Goal: Task Accomplishment & Management: Manage account settings

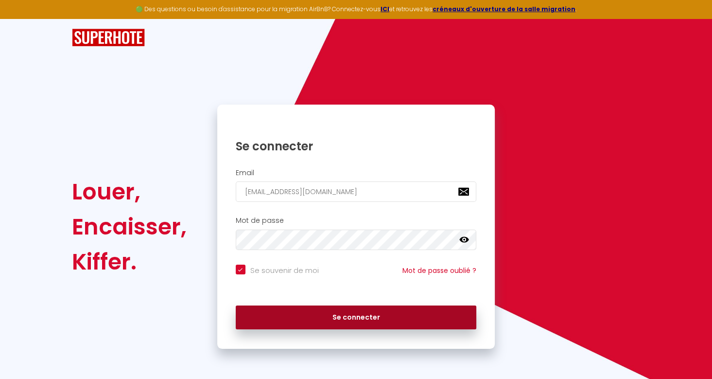
click at [346, 315] on button "Se connecter" at bounding box center [356, 317] width 241 height 24
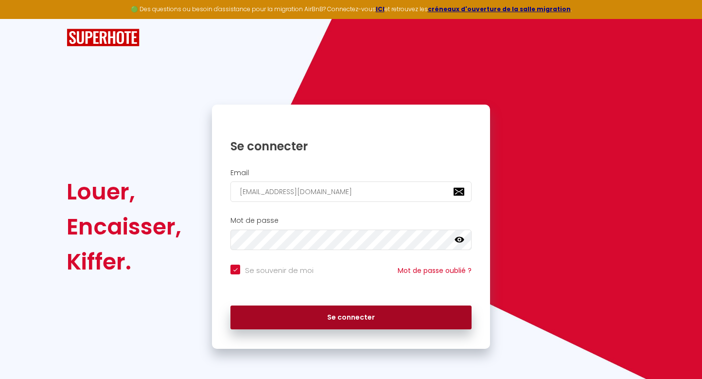
checkbox input "true"
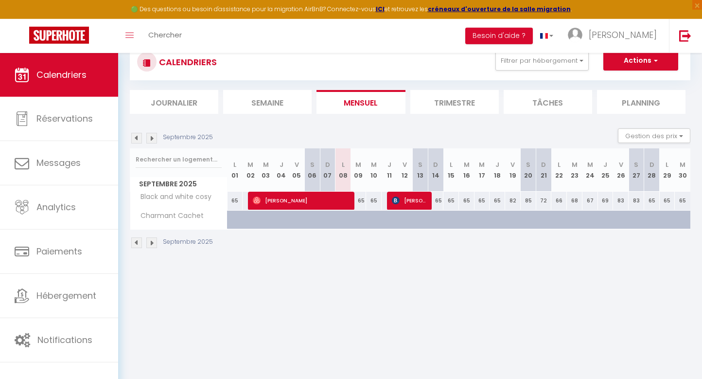
scroll to position [51, 0]
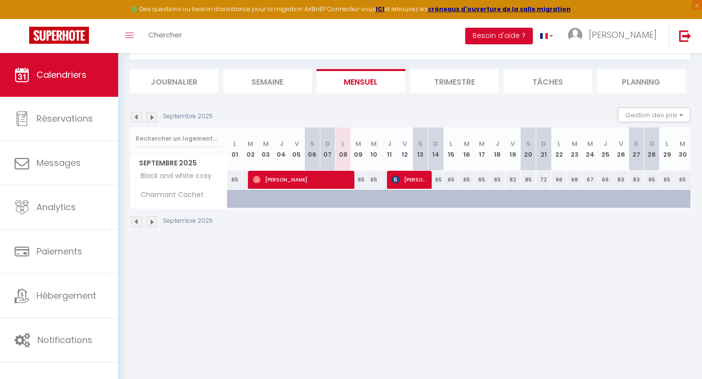
click at [336, 179] on span "[PERSON_NAME]" at bounding box center [302, 179] width 99 height 18
select select "OK"
select select "0"
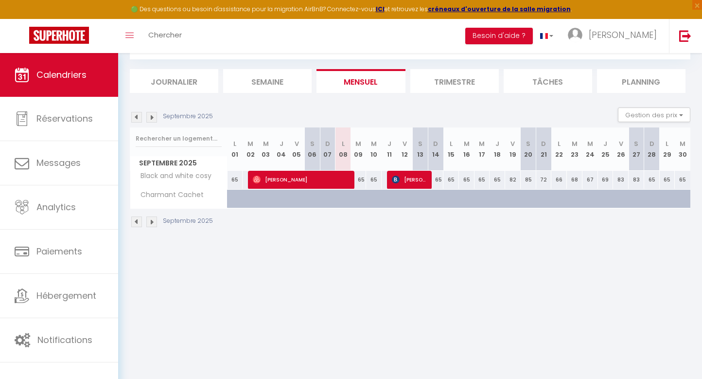
select select "1"
select select
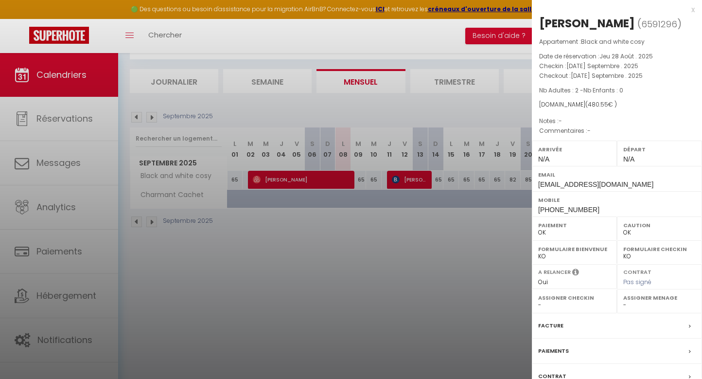
scroll to position [0, 0]
click at [380, 244] on div at bounding box center [351, 189] width 702 height 379
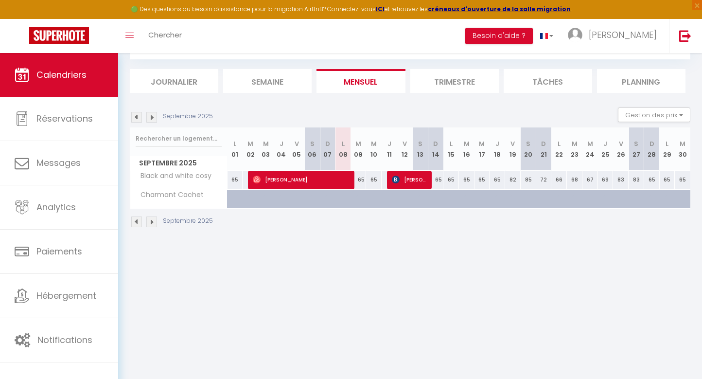
click at [410, 178] on span "[PERSON_NAME]" at bounding box center [410, 179] width 36 height 18
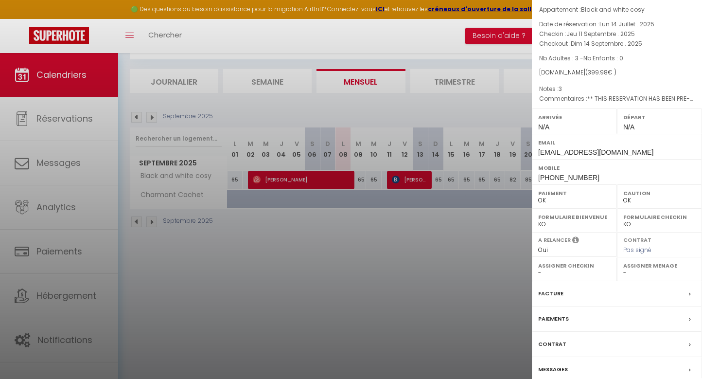
scroll to position [73, 0]
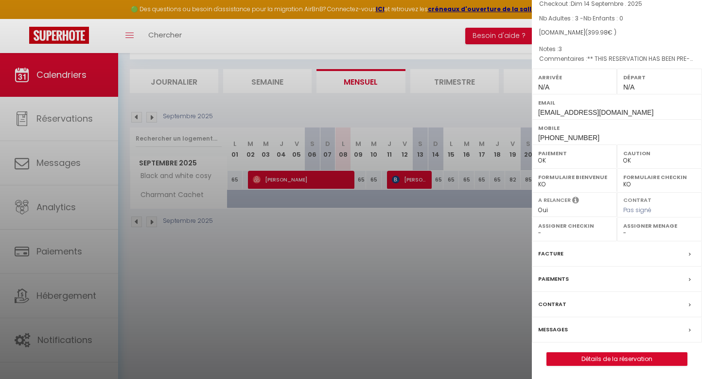
click at [590, 277] on div "Paiements" at bounding box center [617, 278] width 170 height 25
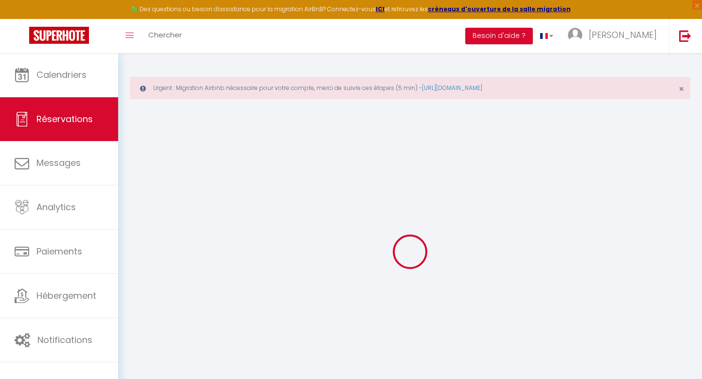
select select
checkbox input "false"
select index
select select
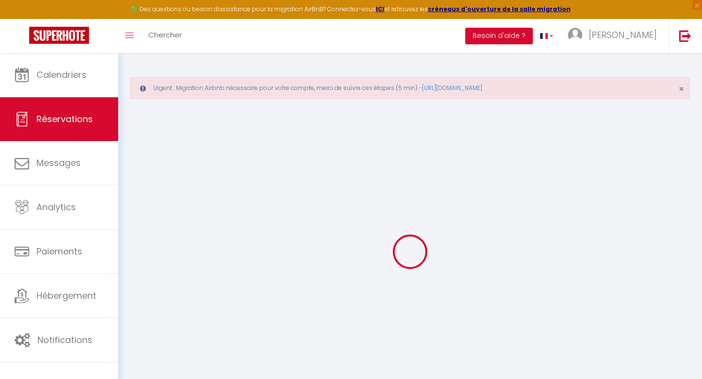
select select
checkbox input "false"
select index
type voyageur1 "** THIS RESERVATION HAS BEEN PRE-PAID ** BOOKING NOTE : Payment charge is EUR 5…"
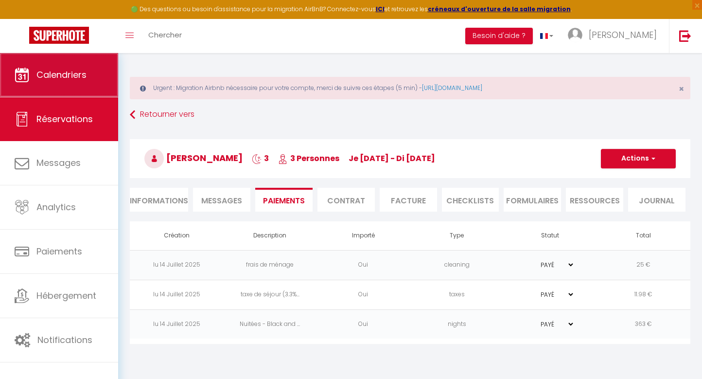
click at [34, 87] on link "Calendriers" at bounding box center [59, 75] width 118 height 44
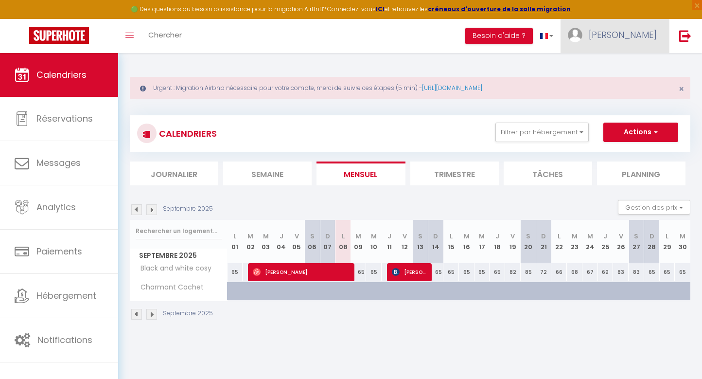
click at [637, 35] on span "[PERSON_NAME]" at bounding box center [622, 35] width 68 height 12
click at [625, 67] on link "Paramètres" at bounding box center [630, 67] width 72 height 17
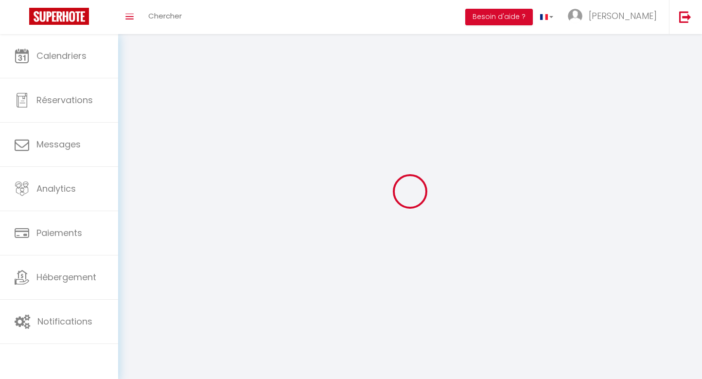
type input "[PERSON_NAME]"
type input "BENSAID"
type input "0669074986"
type input "[STREET_ADDRESS]"
type input "92500"
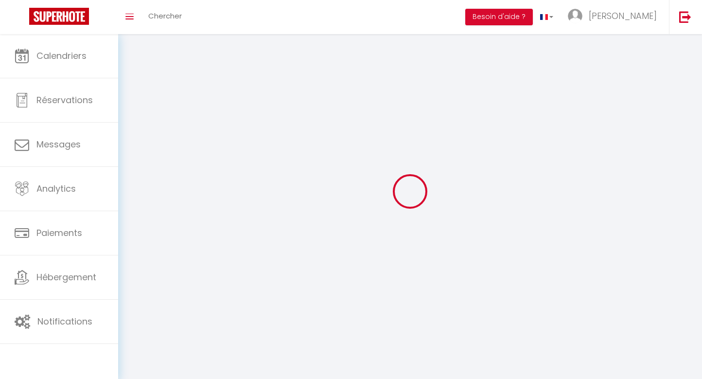
type input "[PERSON_NAME]"
type input "onobVIPH6ZXKl0a8amAi7MIPy"
type input "XLGhcj13NolhU66gGQozaletU"
type input "[URL][DOMAIN_NAME]"
select select "1"
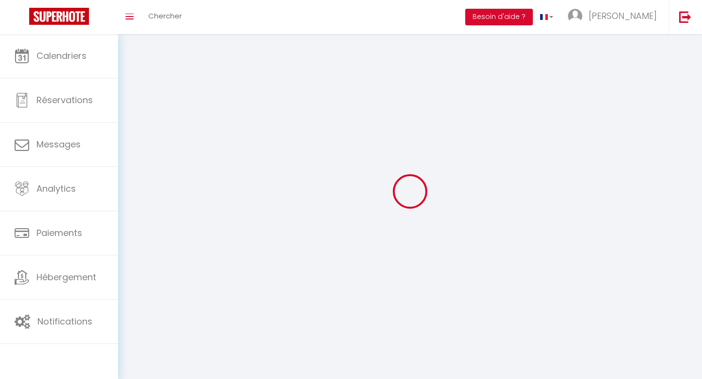
select select "28"
select select "fr"
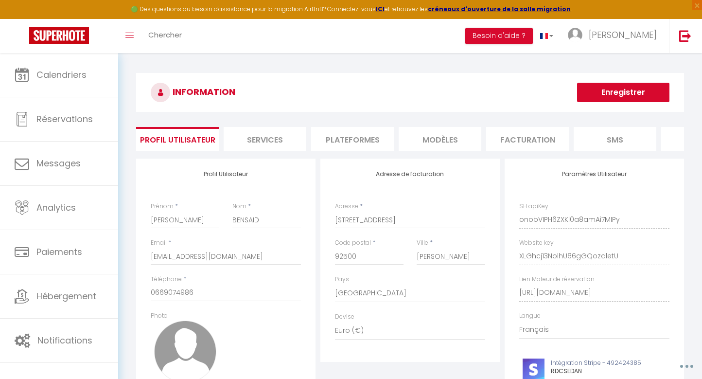
click at [354, 141] on li "Plateformes" at bounding box center [352, 139] width 83 height 24
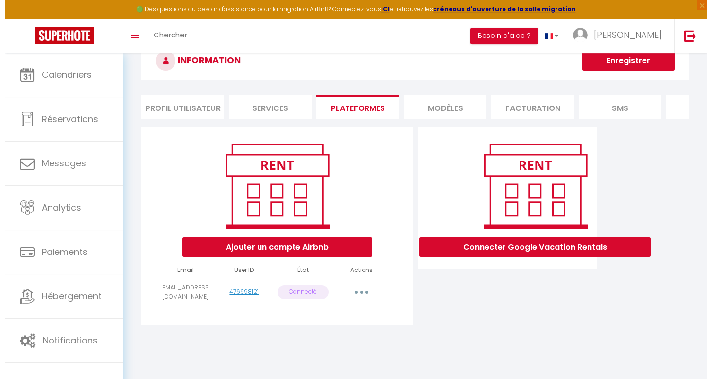
scroll to position [52, 0]
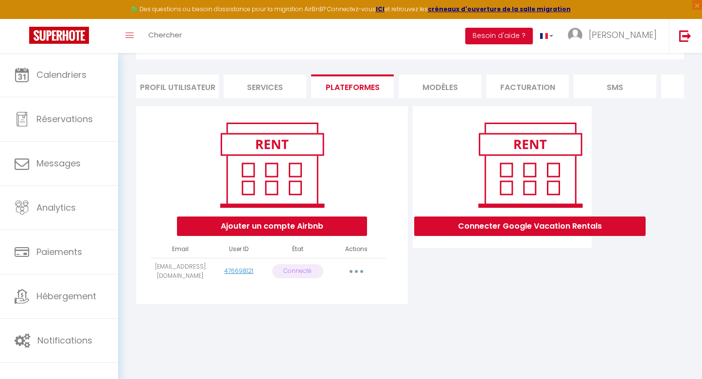
click at [358, 279] on button "button" at bounding box center [356, 271] width 27 height 16
click at [309, 336] on link "Reconnecter le compte" at bounding box center [312, 328] width 107 height 17
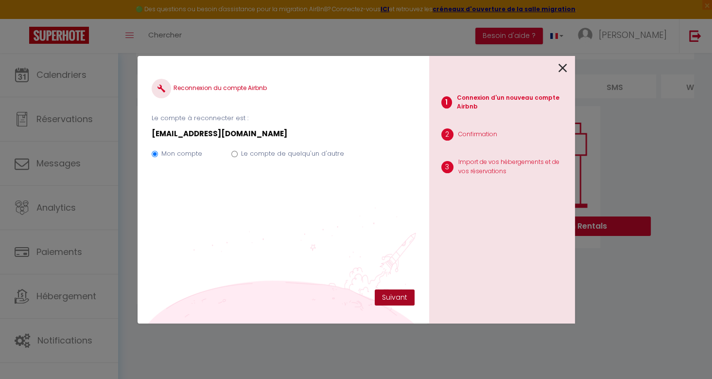
click at [394, 296] on button "Suivant" at bounding box center [395, 297] width 40 height 17
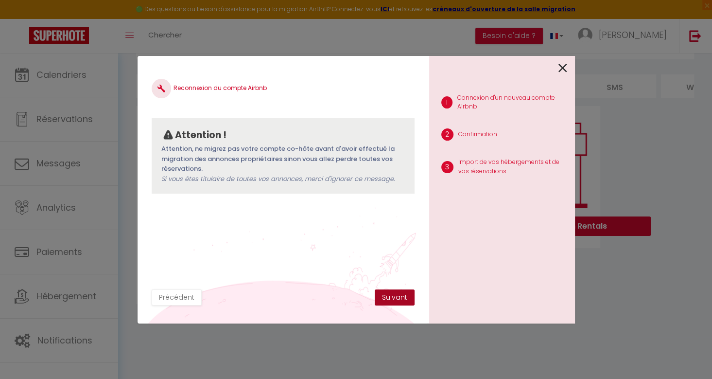
click at [397, 300] on button "Suivant" at bounding box center [395, 297] width 40 height 17
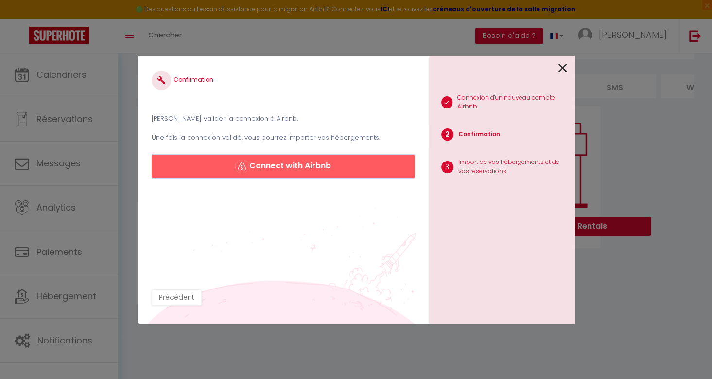
click at [303, 165] on button "Connect with Airbnb" at bounding box center [283, 166] width 262 height 23
click at [289, 168] on button "Connect with Airbnb" at bounding box center [283, 166] width 262 height 23
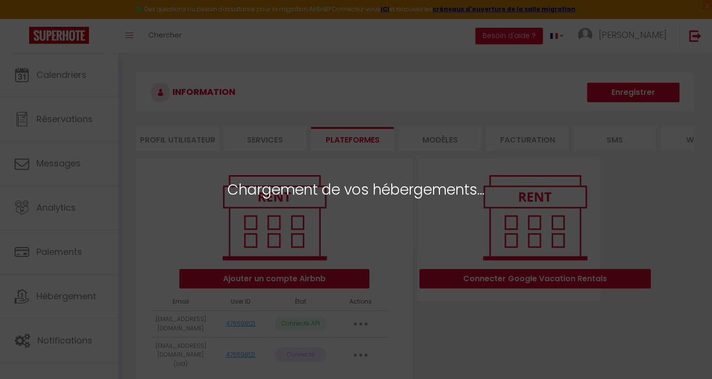
select select "13979"
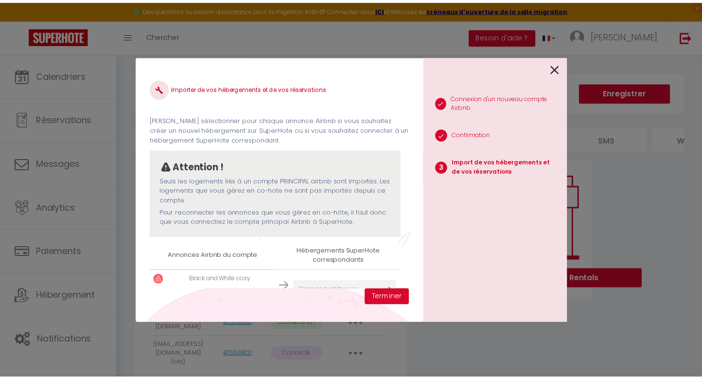
scroll to position [29, 0]
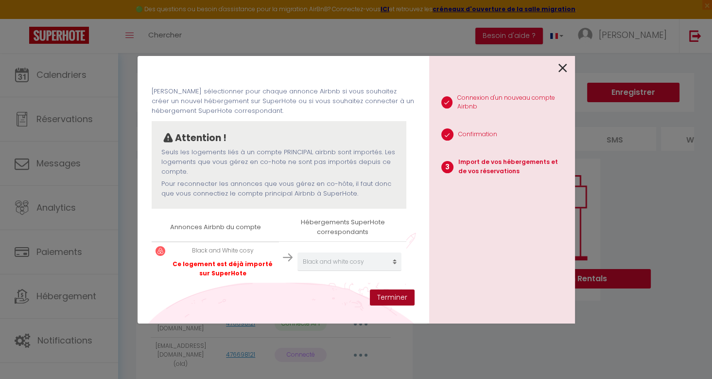
click at [390, 300] on button "Terminer" at bounding box center [392, 297] width 45 height 17
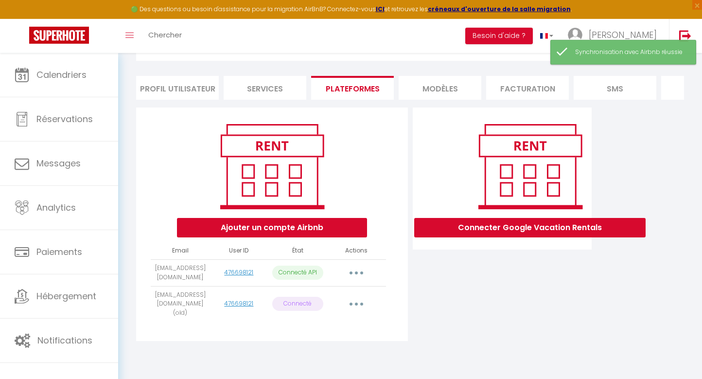
scroll to position [52, 0]
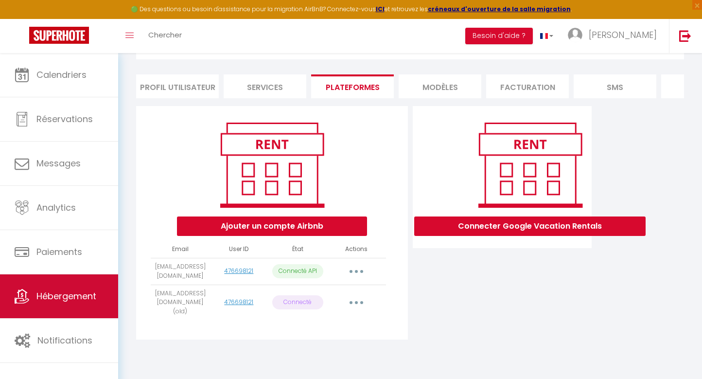
click at [58, 298] on span "Hébergement" at bounding box center [66, 296] width 60 height 12
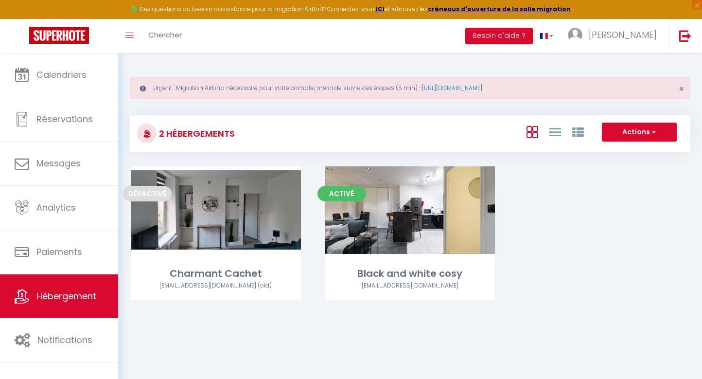
click at [353, 122] on div "2 Hébergements Actions Créer un Hébergement Nouveau groupe" at bounding box center [410, 133] width 560 height 36
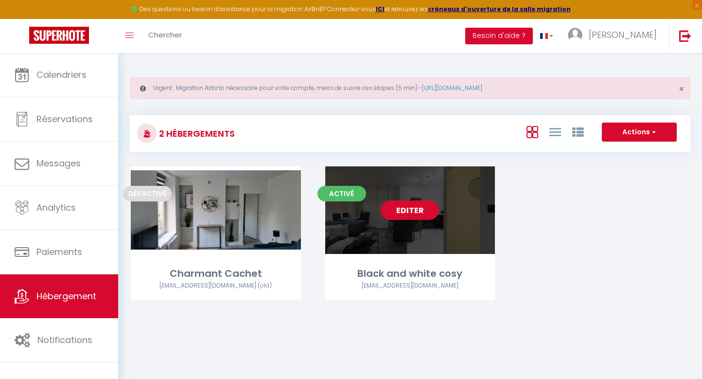
click at [405, 211] on link "Editer" at bounding box center [409, 209] width 58 height 19
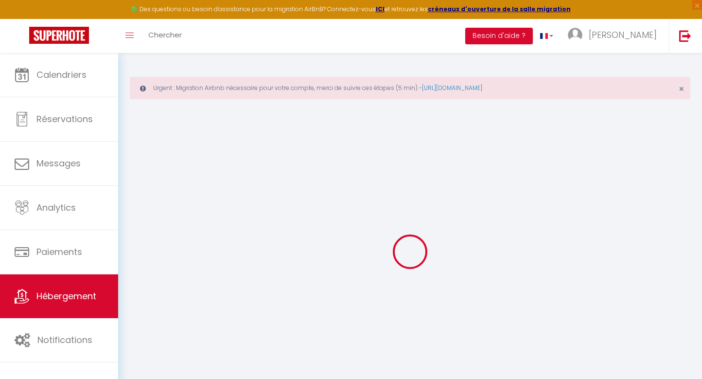
select select
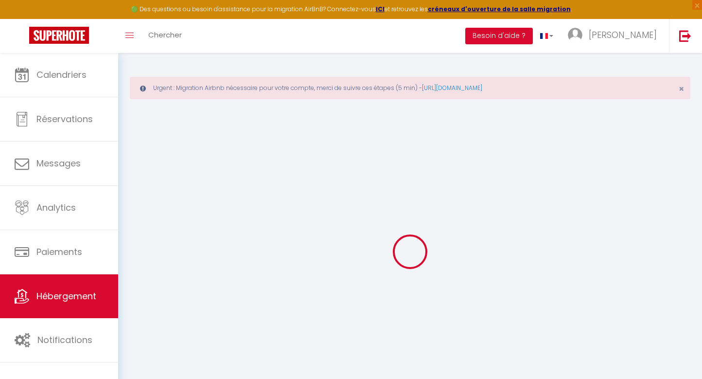
select select
checkbox input "false"
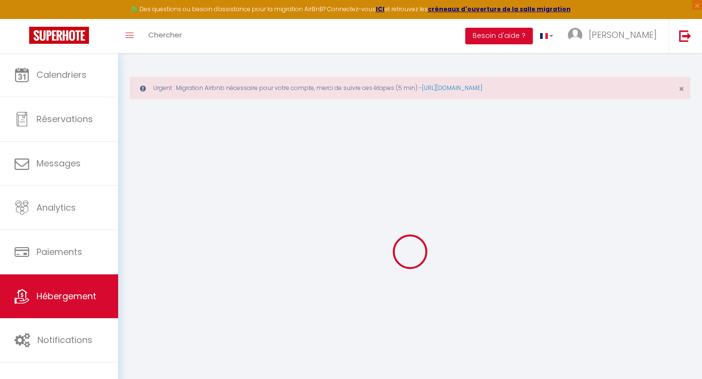
select select
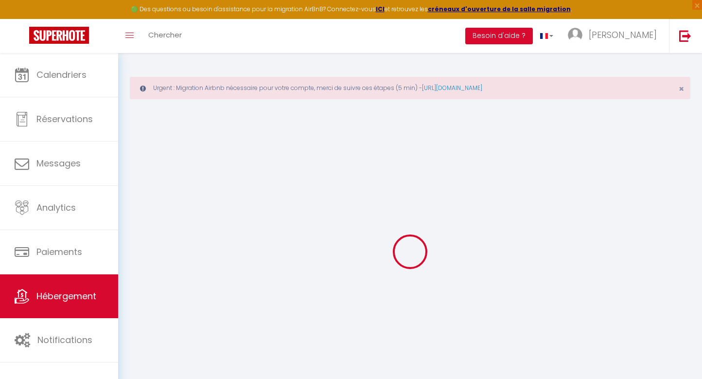
select select
checkbox input "false"
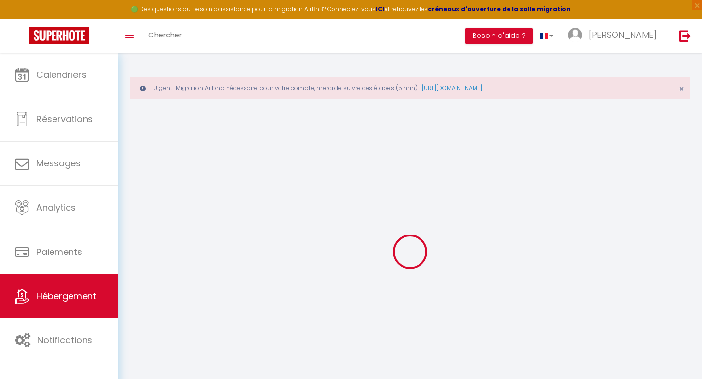
checkbox input "false"
select select
type input "Black and white cosy"
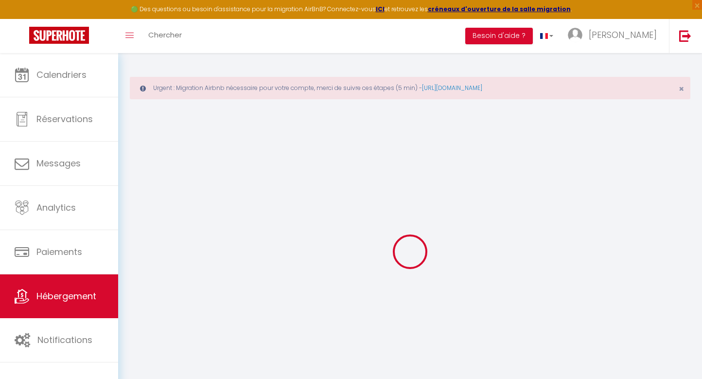
select select "6"
select select "2"
type input "59"
type input "10"
type input "25"
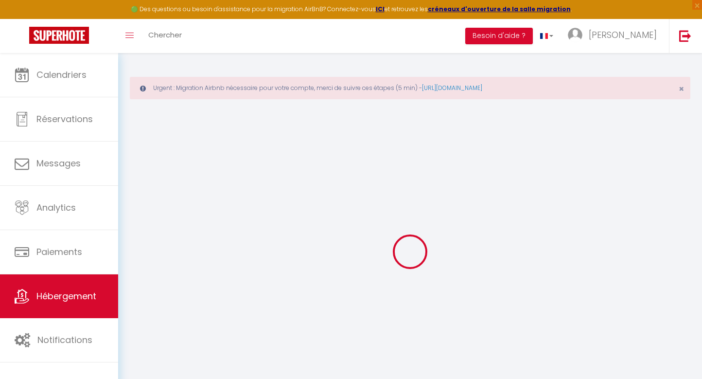
type input "3"
type input "2.2"
type input "300"
select select
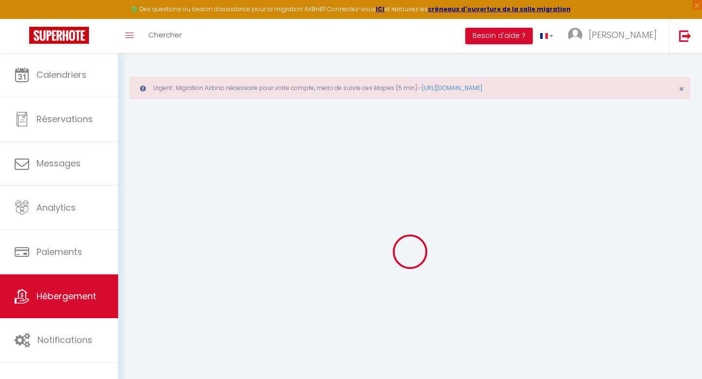
select select
type input "[STREET_ADDRESS]"
type input "08200"
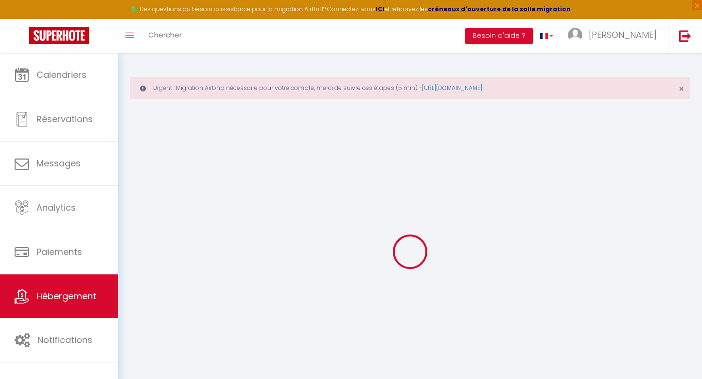
type input "Sedan"
type input "[EMAIL_ADDRESS][DOMAIN_NAME]"
select select "3064"
checkbox input "false"
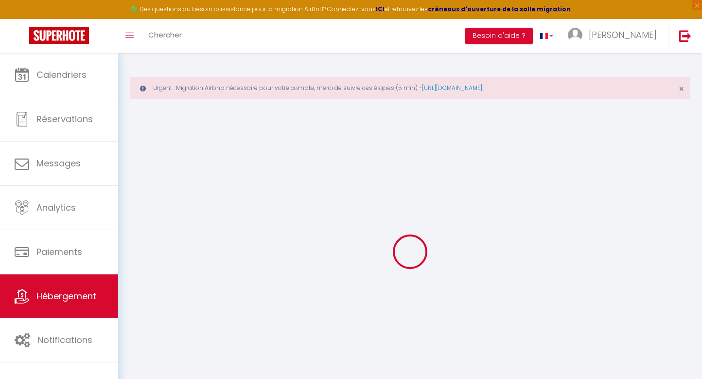
checkbox input "false"
radio input "true"
type input "0"
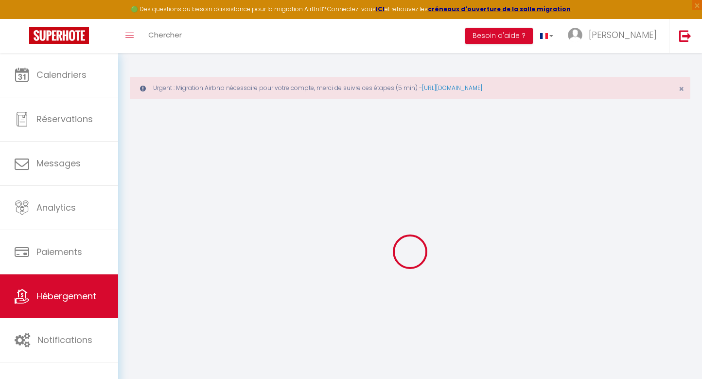
type input "0"
checkbox input "false"
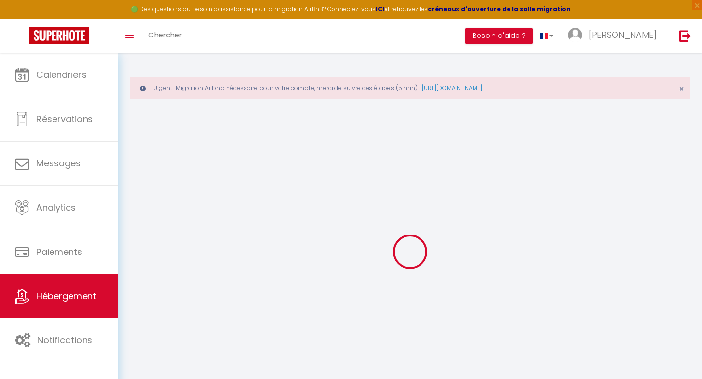
checkbox input "false"
select select "15:00"
select select
select select "11:00"
select select "30"
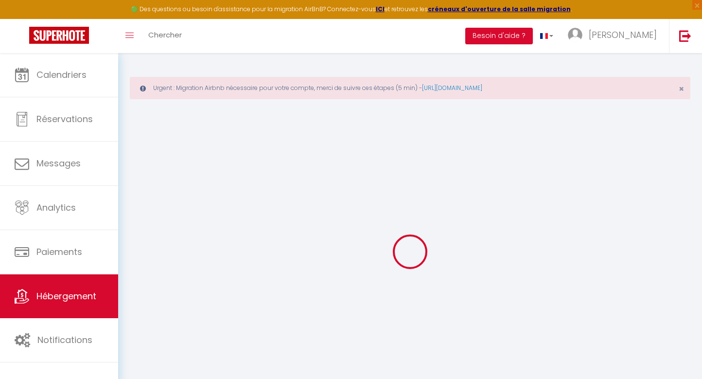
select select "120"
select select
checkbox input "false"
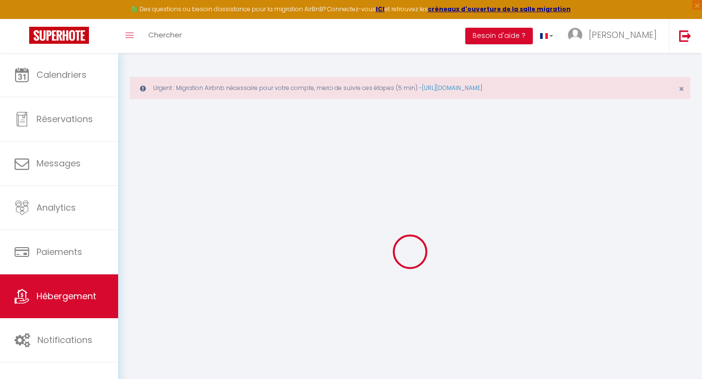
checkbox input "false"
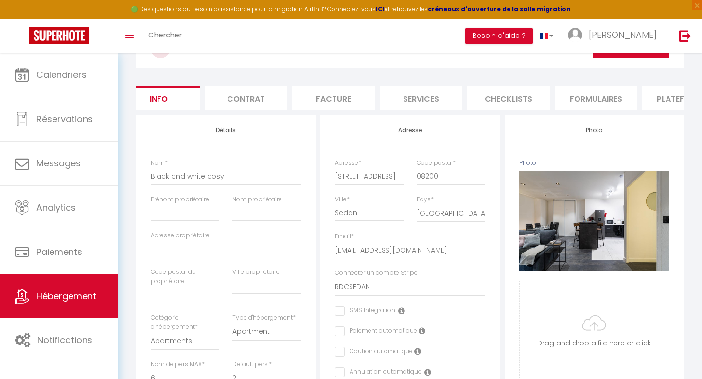
scroll to position [0, 24]
click at [656, 100] on li "Plateformes" at bounding box center [678, 98] width 83 height 24
select select
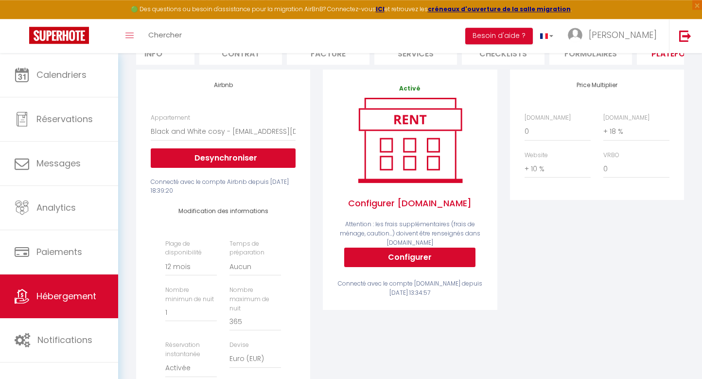
scroll to position [132, 0]
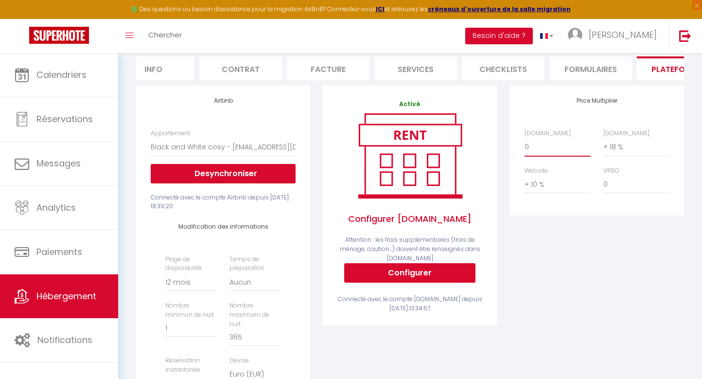
click at [526, 156] on select "0 + 1 % + 2 % + 3 % + 4 % + 5 % + 6 % + 7 % + 8 % + 9 %" at bounding box center [557, 147] width 66 height 18
select select "+ 18 %"
click option "+ 18 %" at bounding box center [0, 0] width 0 height 0
select select
click at [557, 257] on div "Price Multiplier Airbnb.com 0 + 1 % + 2 % + 3 % + 4 % + 5 % + 6 % + 7 %" at bounding box center [596, 287] width 187 height 404
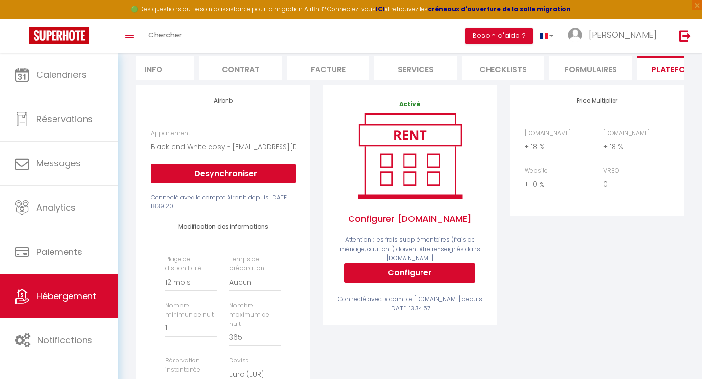
scroll to position [0, 0]
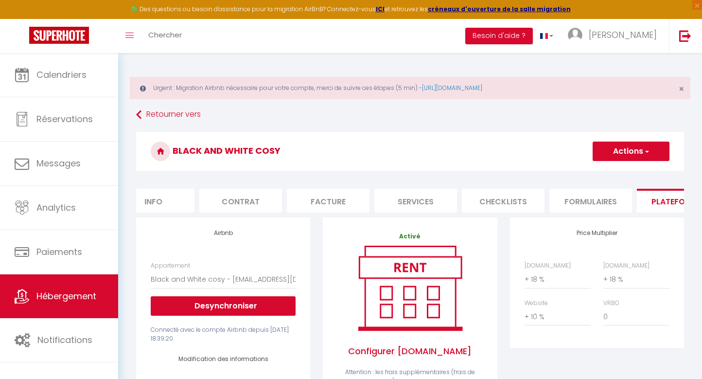
click at [631, 145] on button "Actions" at bounding box center [630, 150] width 77 height 19
click at [617, 173] on link "Enregistrer" at bounding box center [630, 172] width 77 height 13
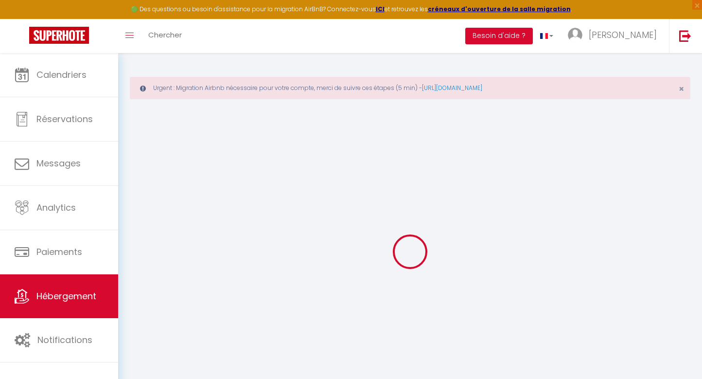
scroll to position [0, 24]
select select "365"
select select "EUR"
select select
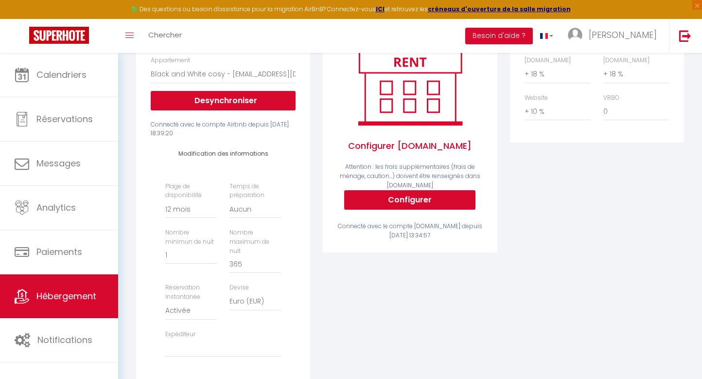
scroll to position [154, 0]
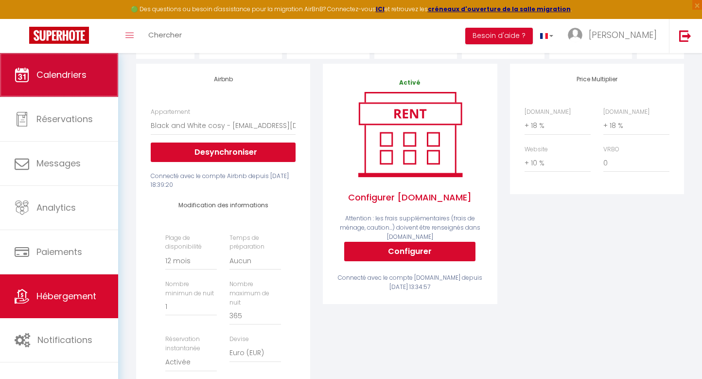
click at [57, 77] on span "Calendriers" at bounding box center [61, 75] width 50 height 12
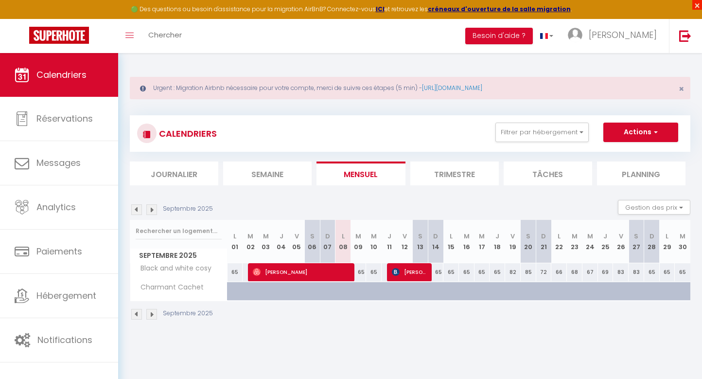
click at [696, 6] on span "×" at bounding box center [697, 5] width 10 height 10
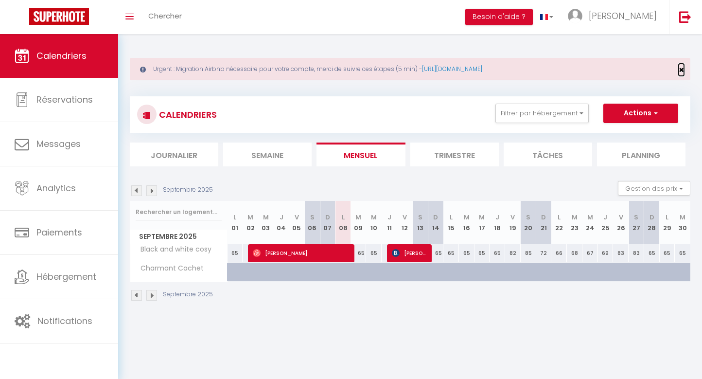
click at [680, 71] on span "×" at bounding box center [680, 70] width 5 height 12
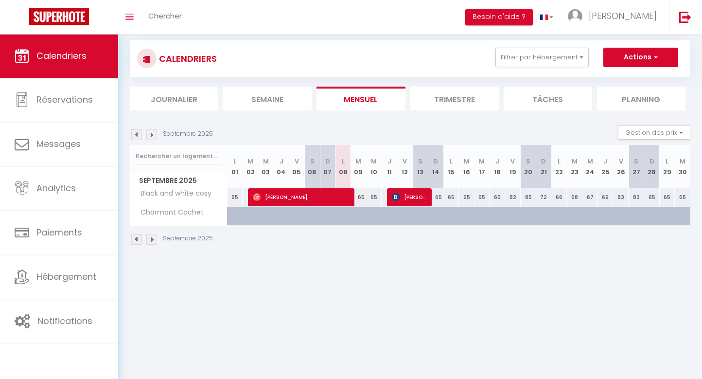
scroll to position [34, 0]
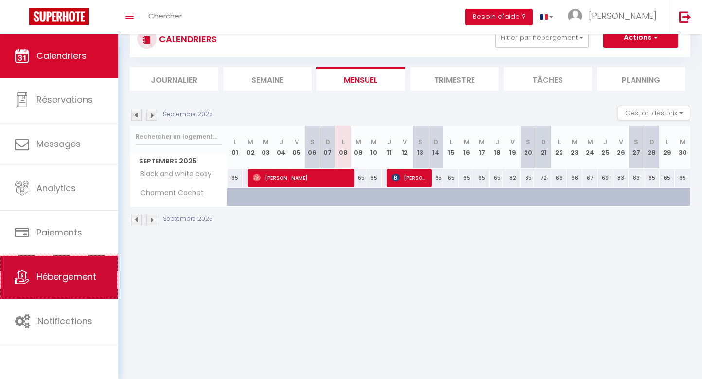
click at [62, 281] on span "Hébergement" at bounding box center [66, 276] width 60 height 12
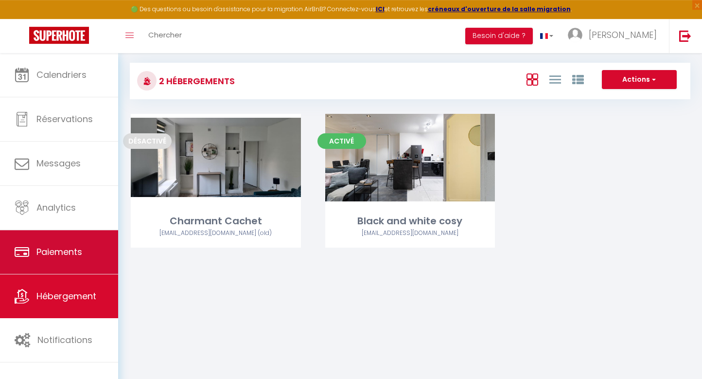
scroll to position [52, 0]
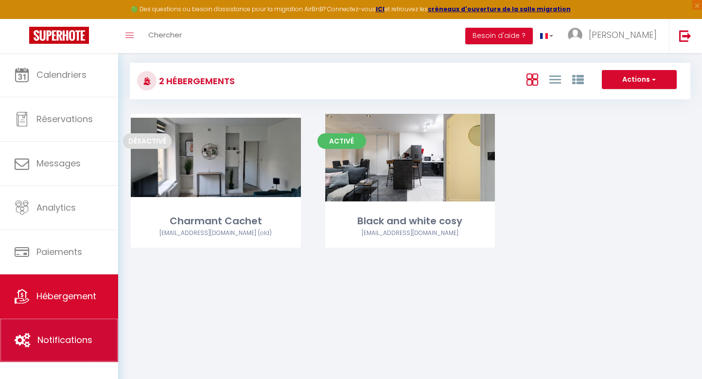
click at [69, 338] on span "Notifications" at bounding box center [64, 339] width 55 height 12
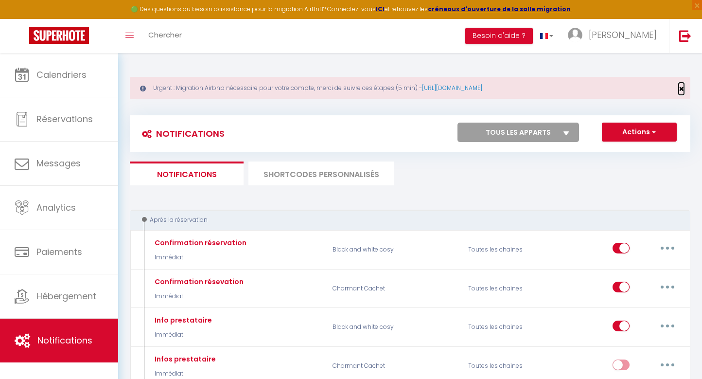
click at [681, 86] on span "×" at bounding box center [680, 89] width 5 height 12
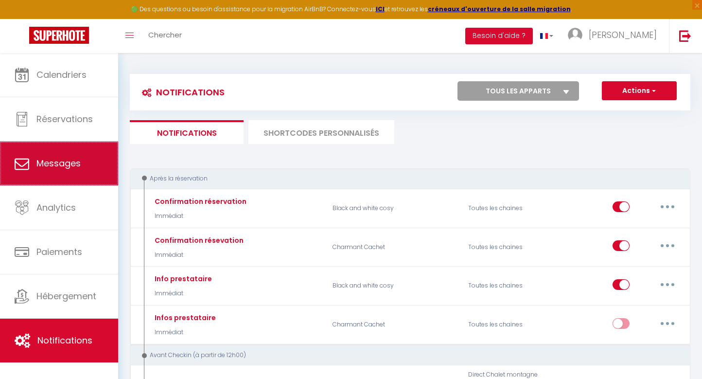
click at [64, 161] on span "Messages" at bounding box center [58, 163] width 44 height 12
select select "message"
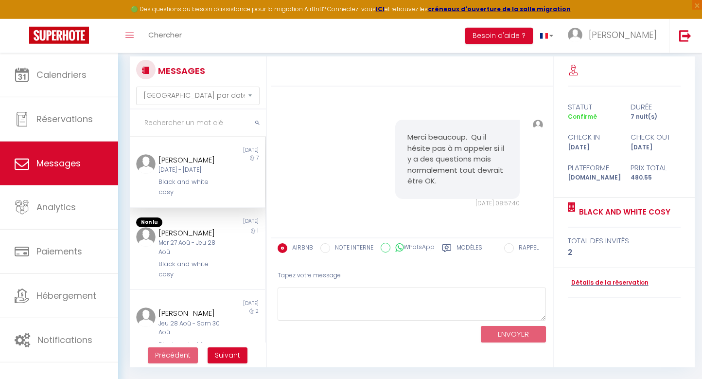
scroll to position [103, 0]
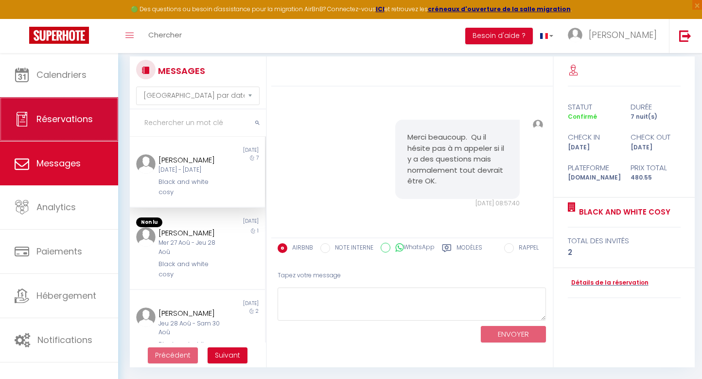
click at [78, 120] on span "Réservations" at bounding box center [64, 119] width 56 height 12
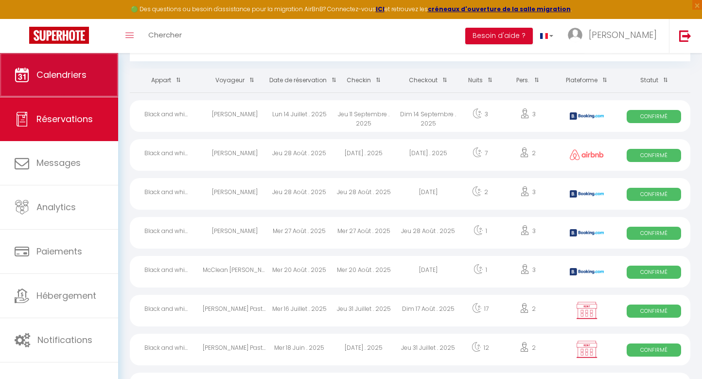
click at [68, 81] on span "Calendriers" at bounding box center [61, 75] width 50 height 12
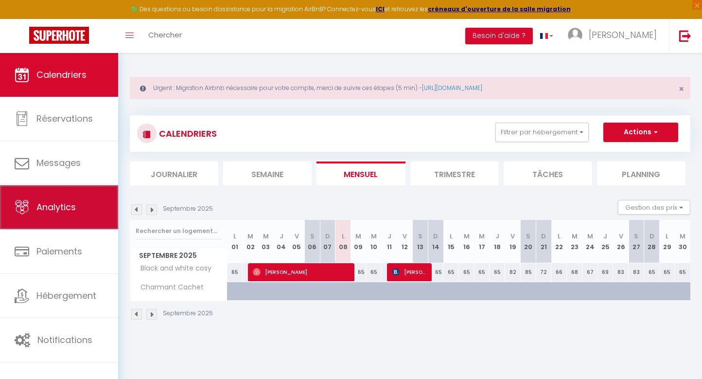
click at [64, 208] on span "Analytics" at bounding box center [55, 207] width 39 height 12
select select "2025"
select select "9"
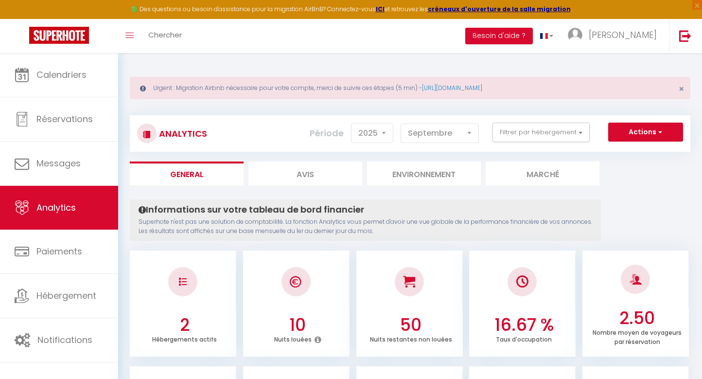
click at [312, 179] on li "Avis" at bounding box center [305, 173] width 114 height 24
select select "2025"
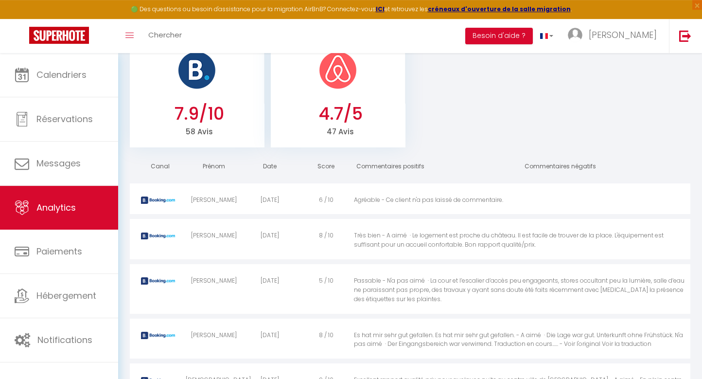
scroll to position [205, 0]
click at [697, 6] on span "×" at bounding box center [697, 5] width 10 height 10
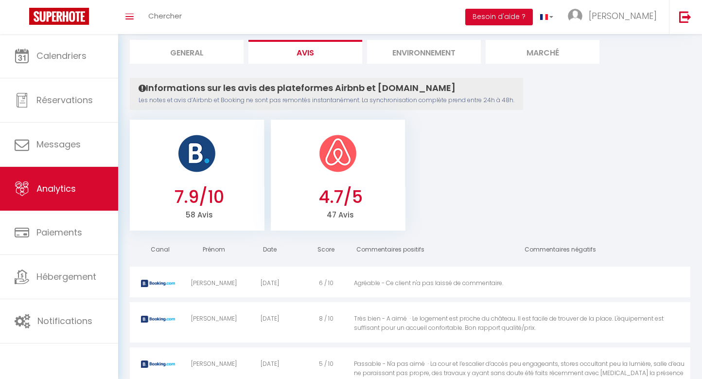
scroll to position [0, 0]
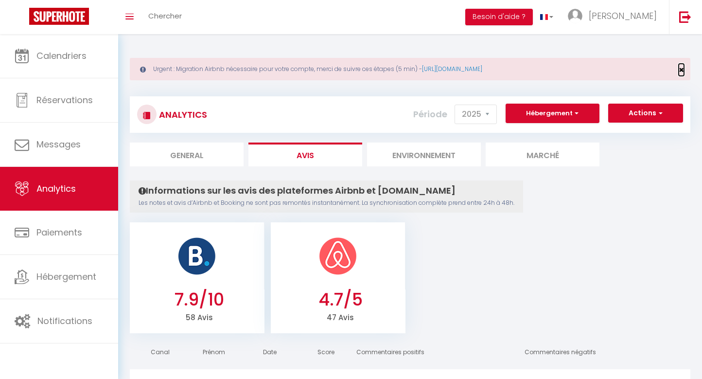
click at [680, 69] on span "×" at bounding box center [680, 70] width 5 height 12
